Goal: Find specific page/section: Find specific page/section

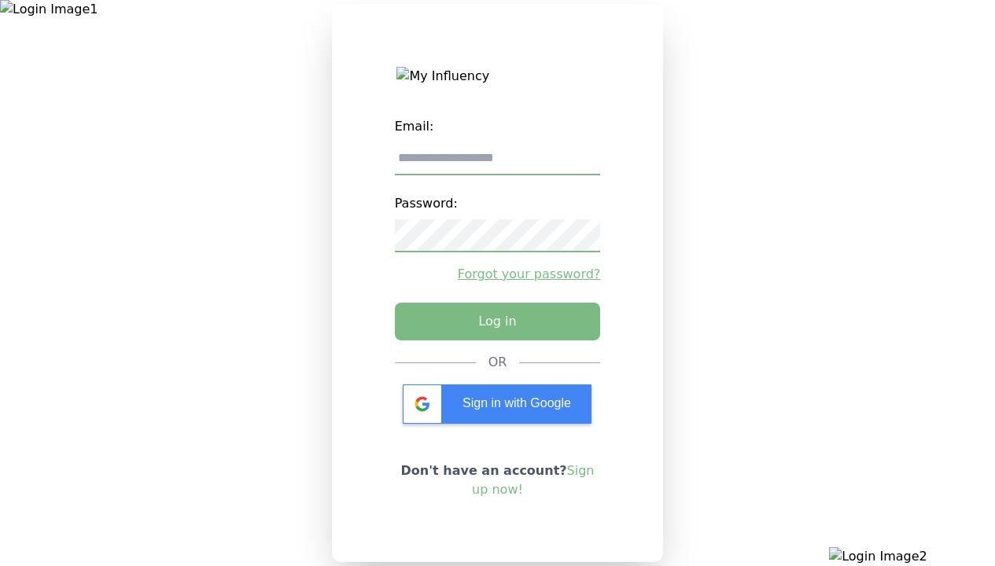
click at [497, 164] on input "email" at bounding box center [498, 158] width 206 height 33
type input "**********"
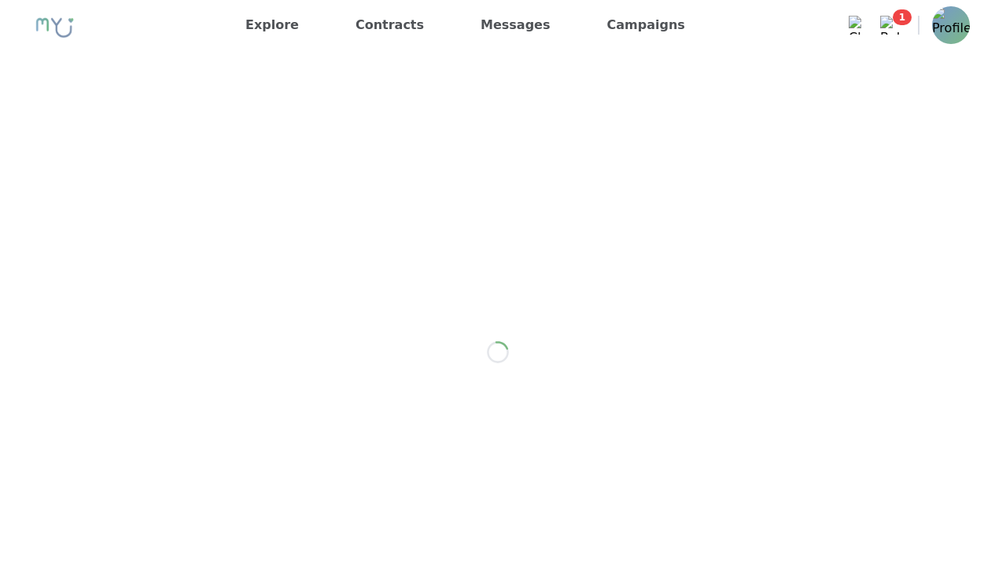
scroll to position [1920, 0]
